Goal: Information Seeking & Learning: Learn about a topic

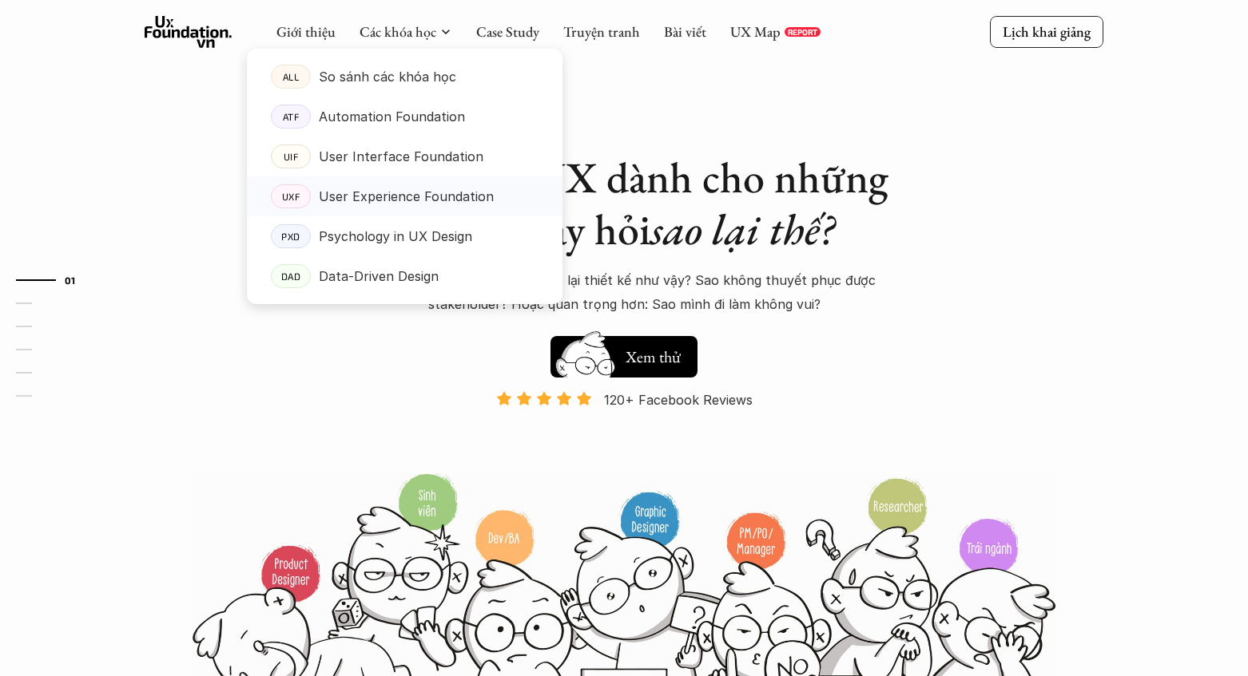
click at [363, 196] on p "User Experience Foundation" at bounding box center [406, 196] width 175 height 24
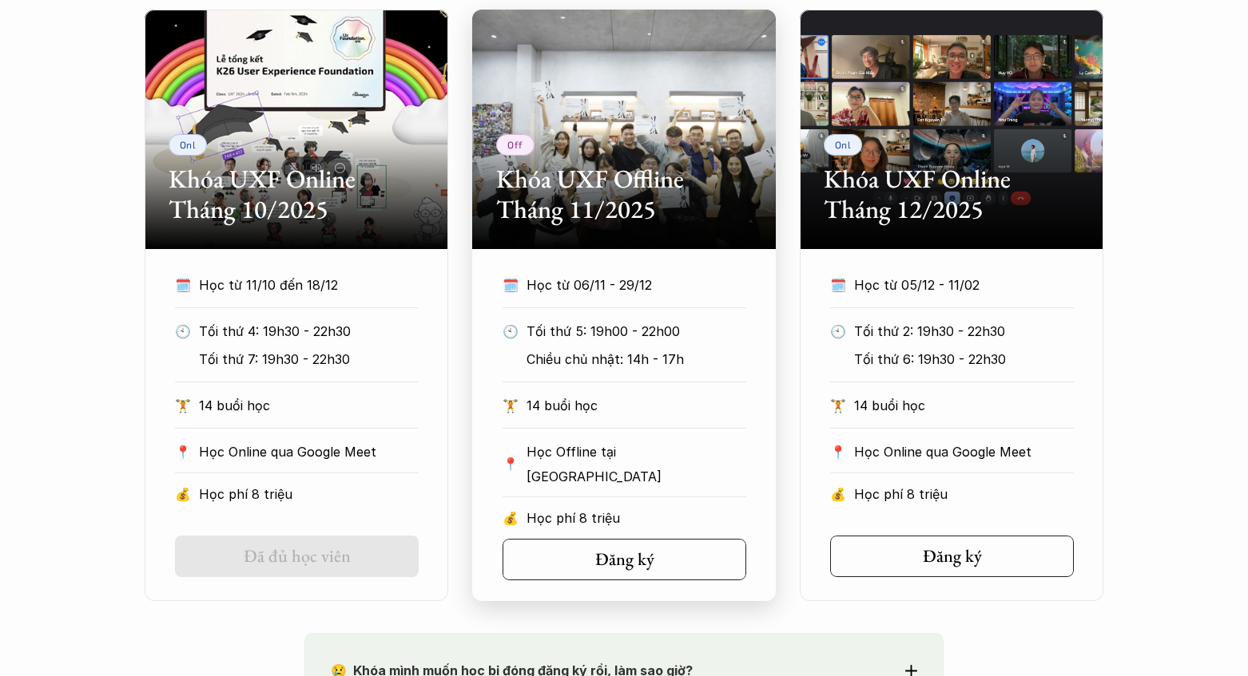
scroll to position [791, 0]
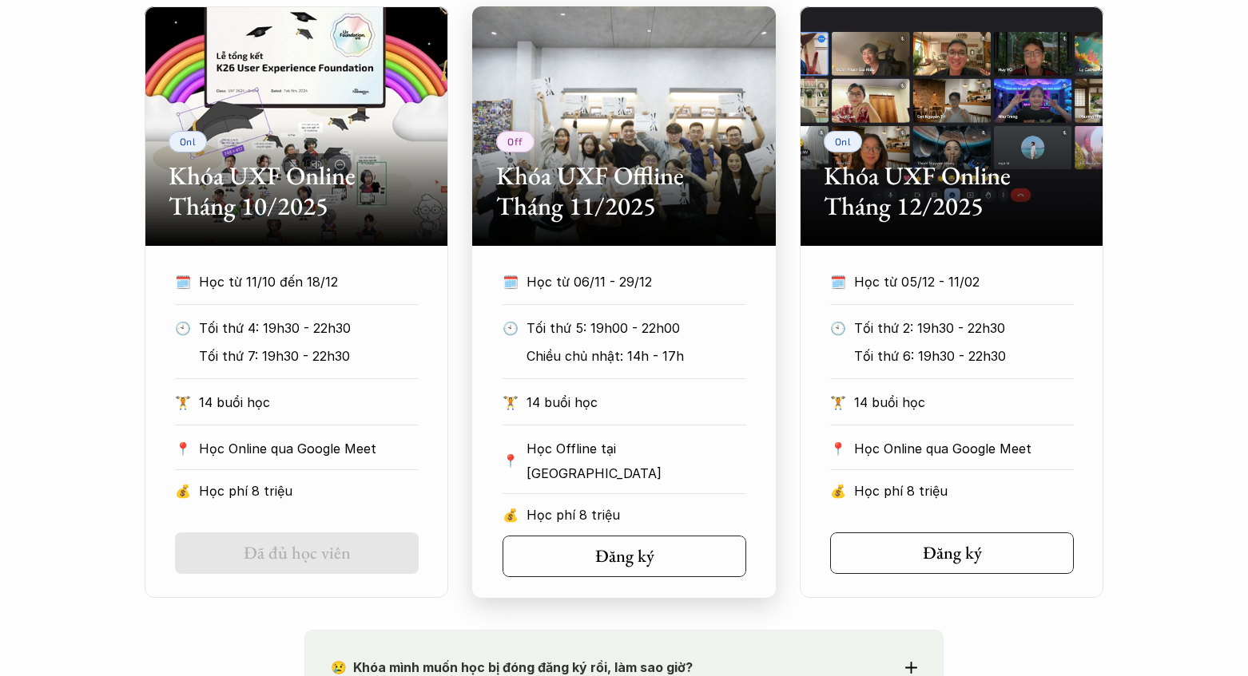
click at [674, 336] on p "Tối thứ 5: 19h00 - 22h00" at bounding box center [636, 328] width 220 height 24
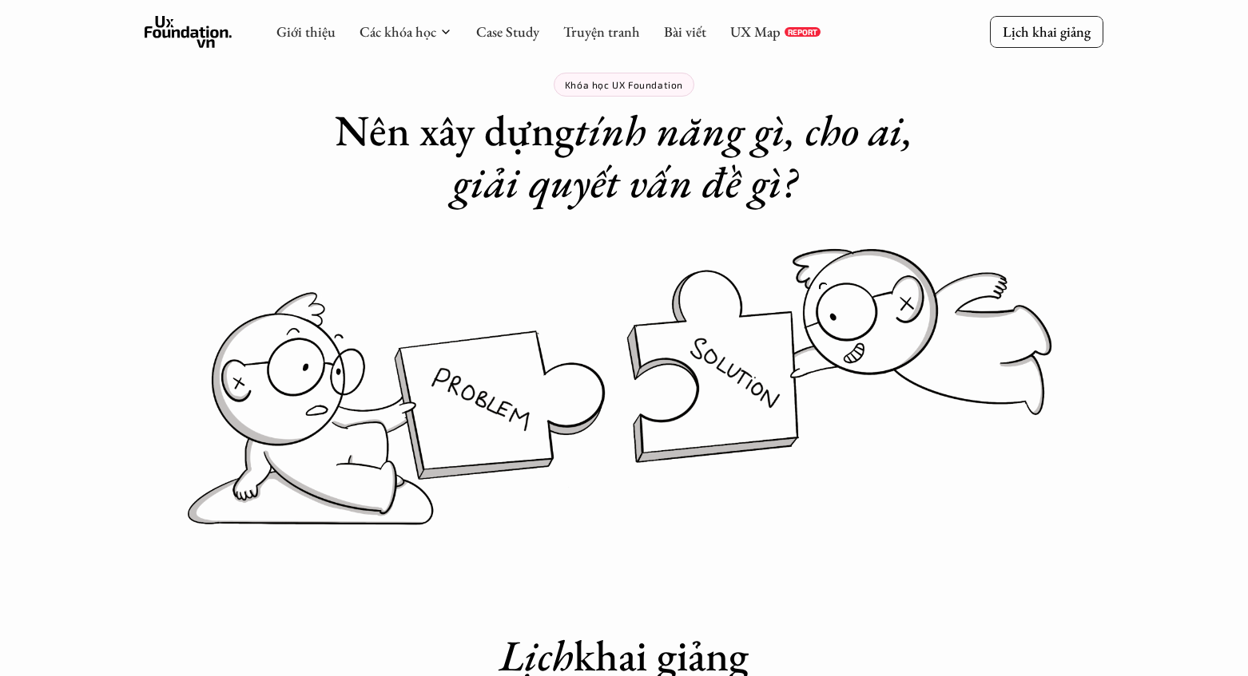
scroll to position [0, 0]
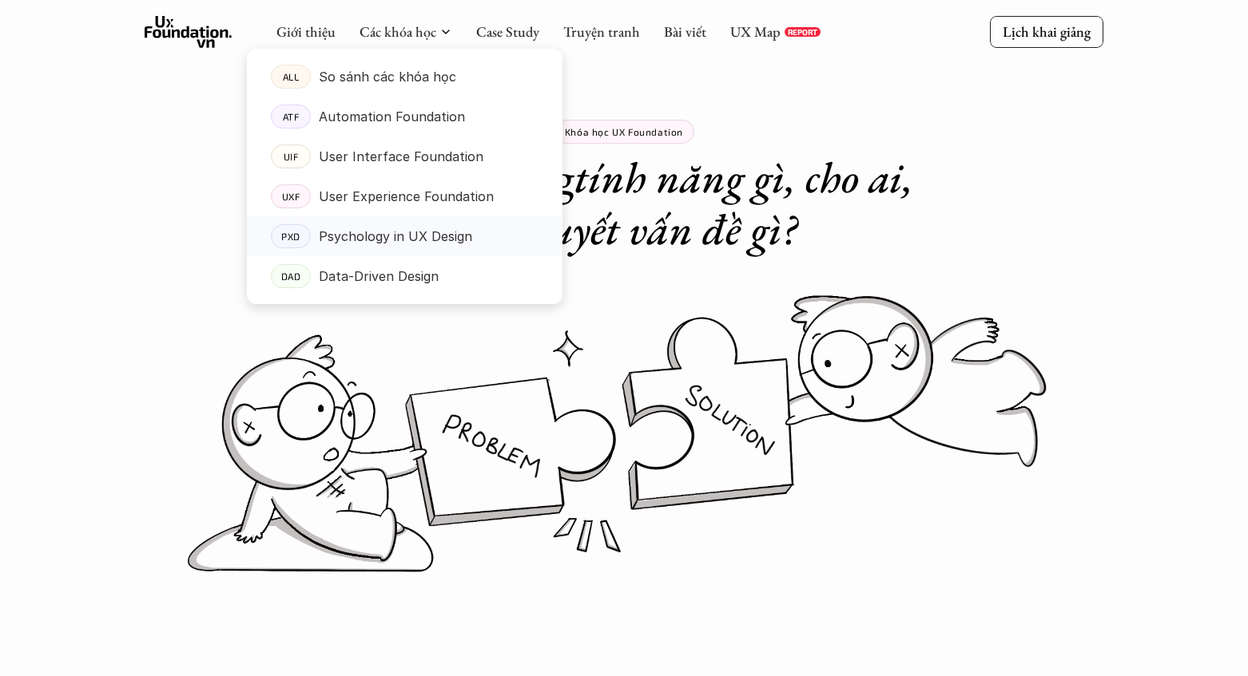
click at [369, 241] on p "Psychology in UX Design" at bounding box center [395, 236] width 153 height 24
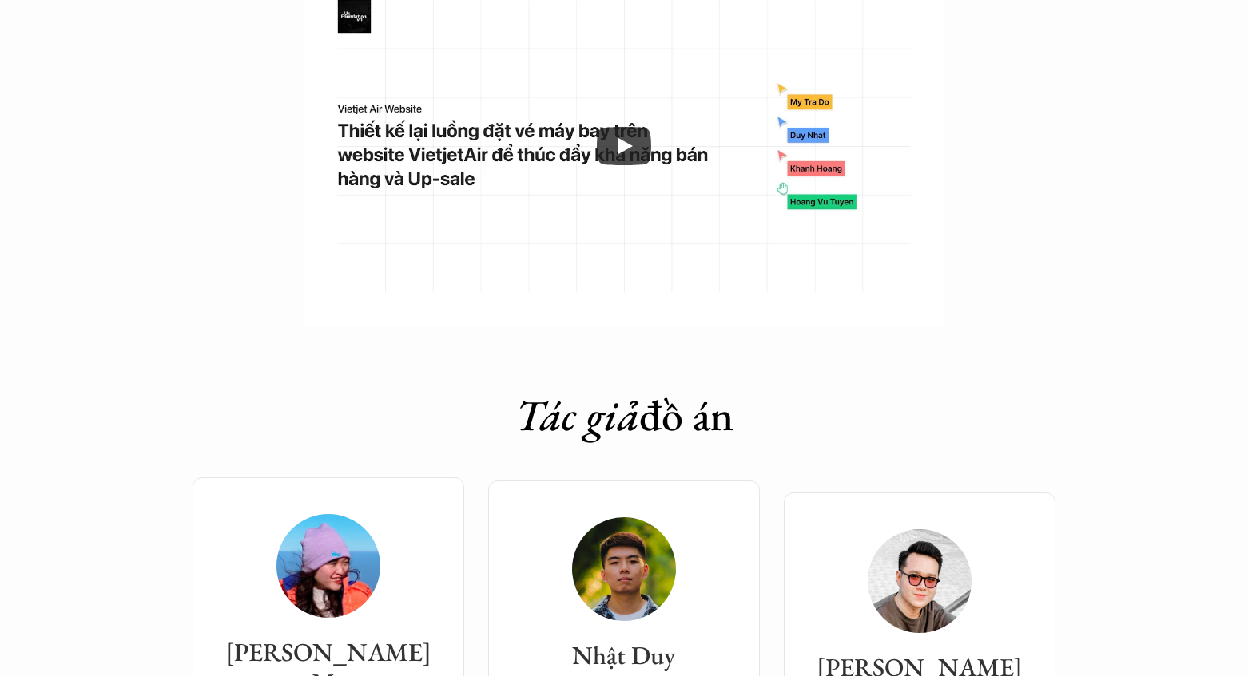
scroll to position [5323, 0]
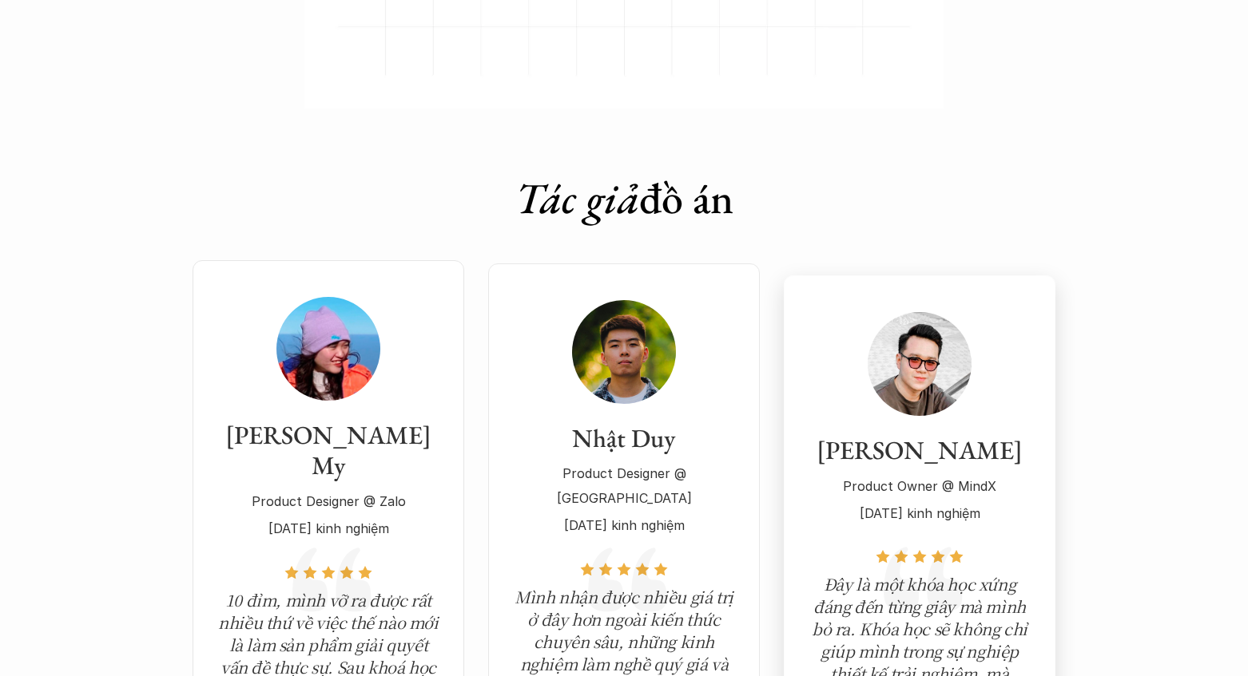
click at [936, 362] on div "[PERSON_NAME] Product Owner @ MindX [DATE] kinh nghiệm" at bounding box center [919, 418] width 224 height 213
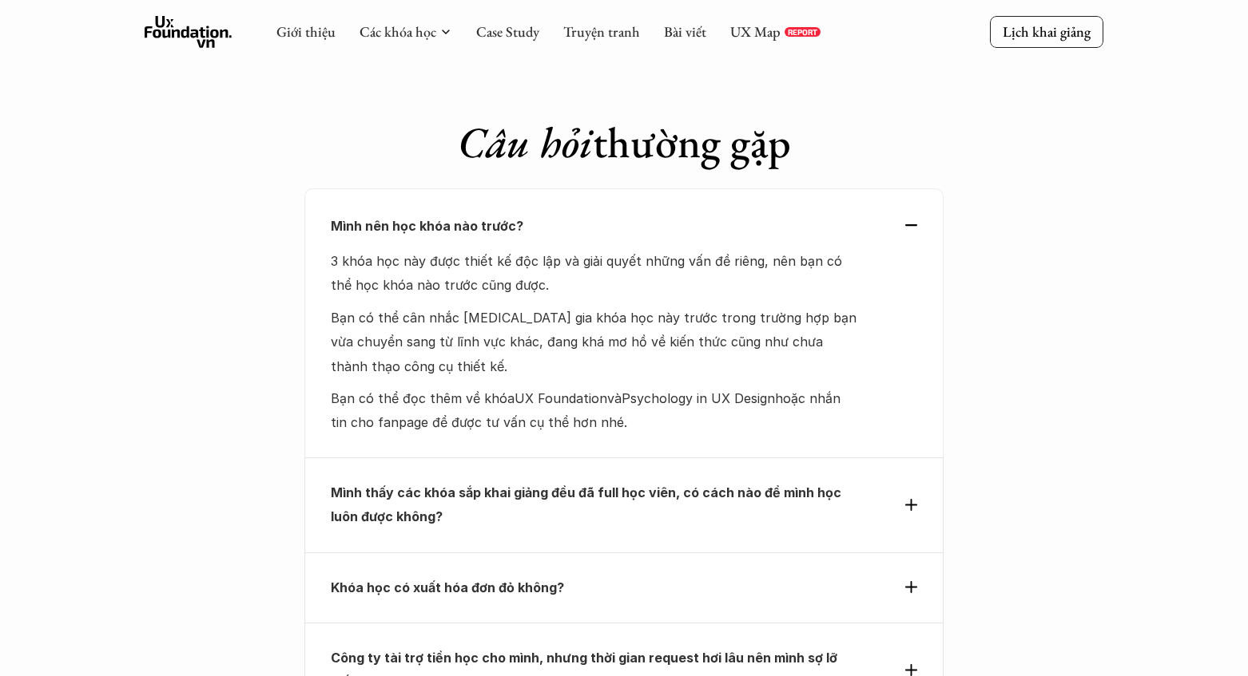
scroll to position [6715, 0]
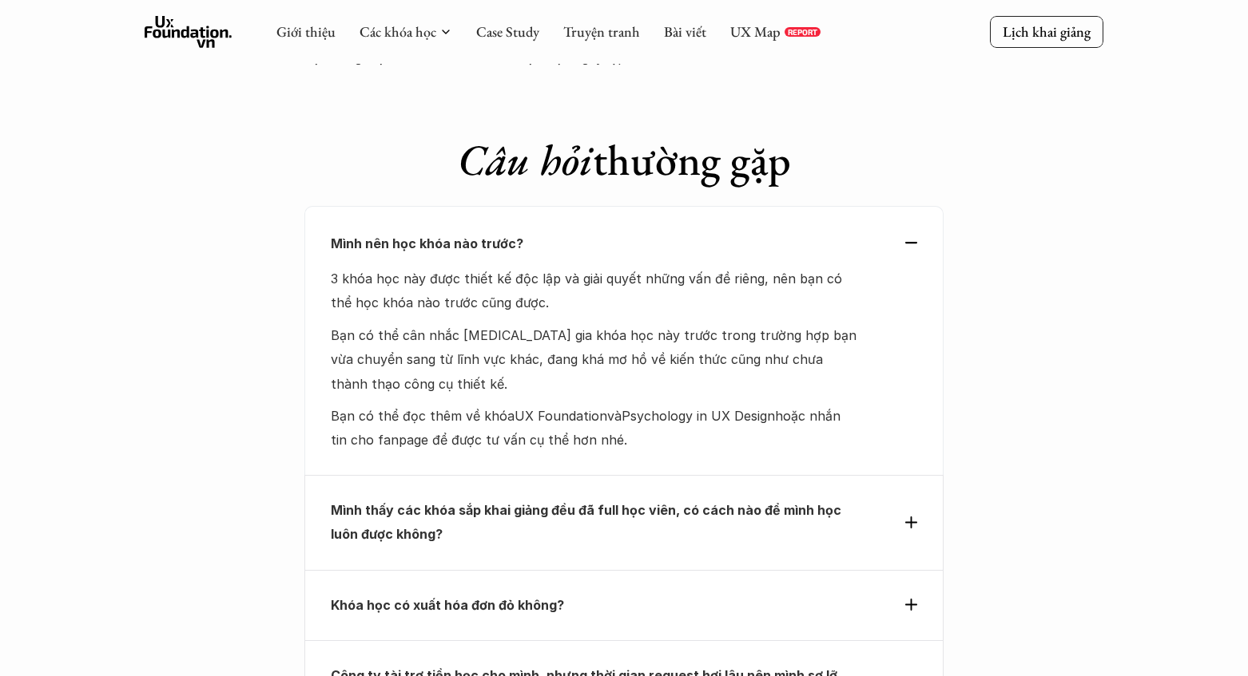
click at [914, 232] on div "Mình nên học khóa nào trước?" at bounding box center [624, 244] width 586 height 24
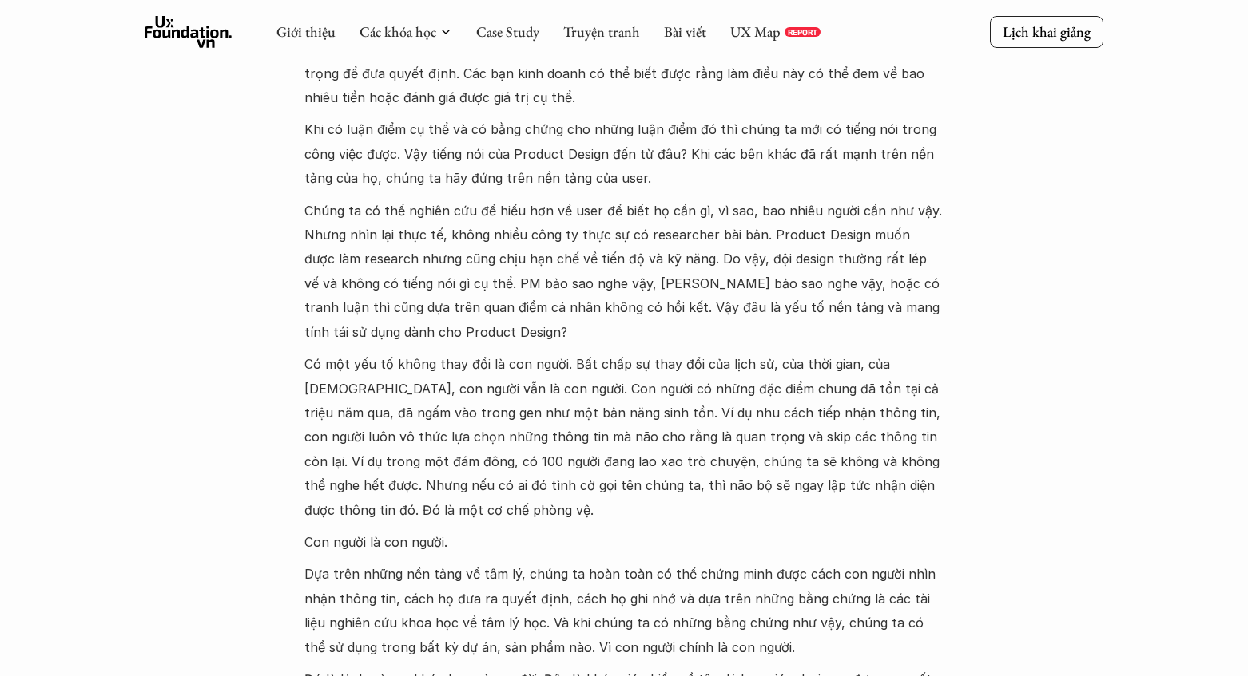
scroll to position [1620, 0]
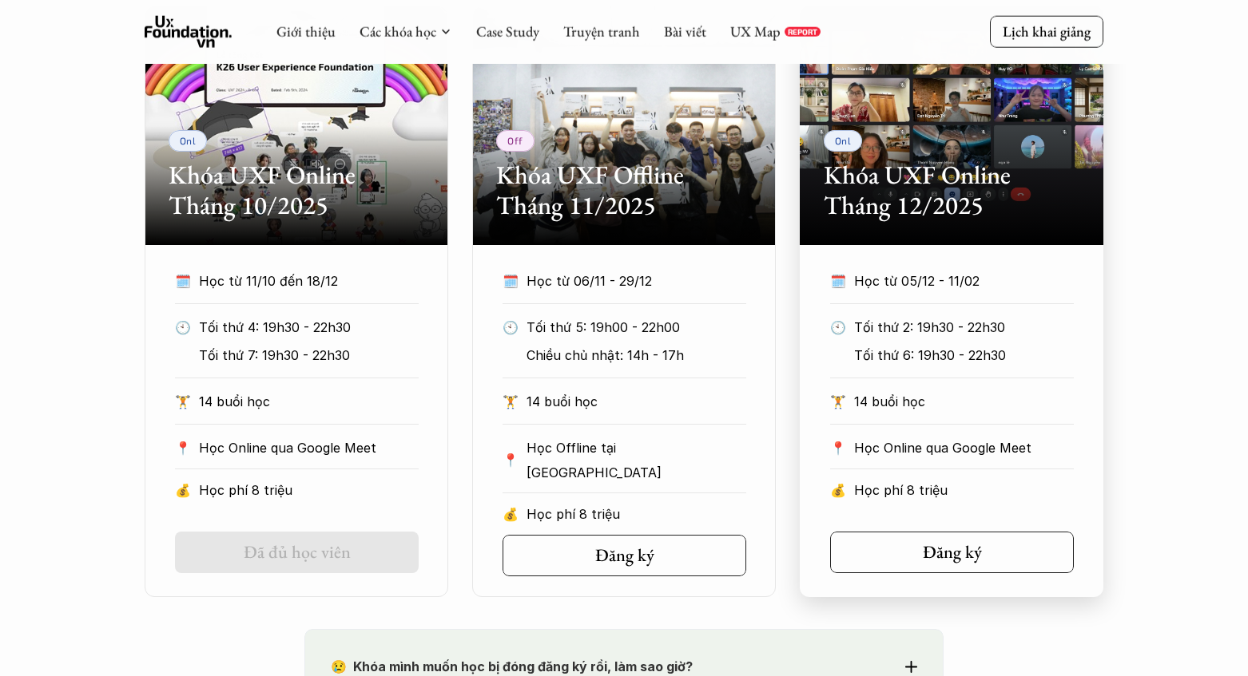
scroll to position [794, 0]
